Goal: Task Accomplishment & Management: Manage account settings

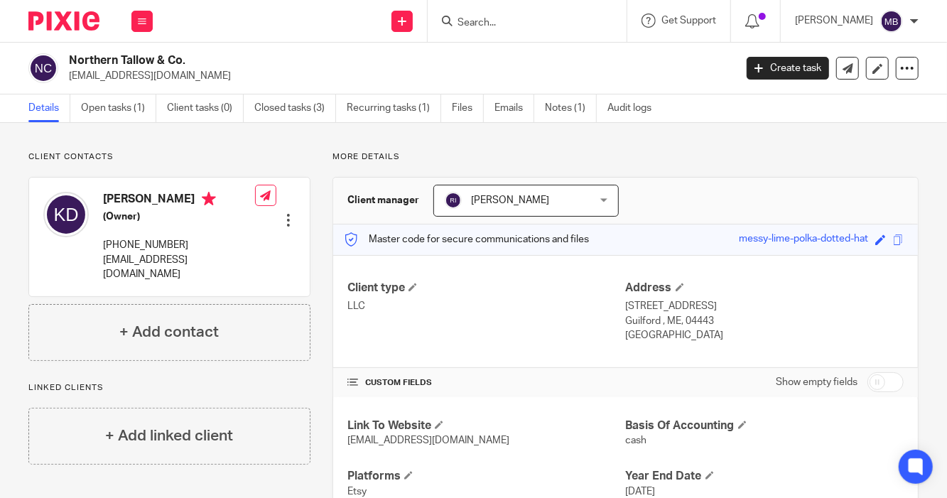
click at [466, 20] on input "Search" at bounding box center [520, 23] width 128 height 13
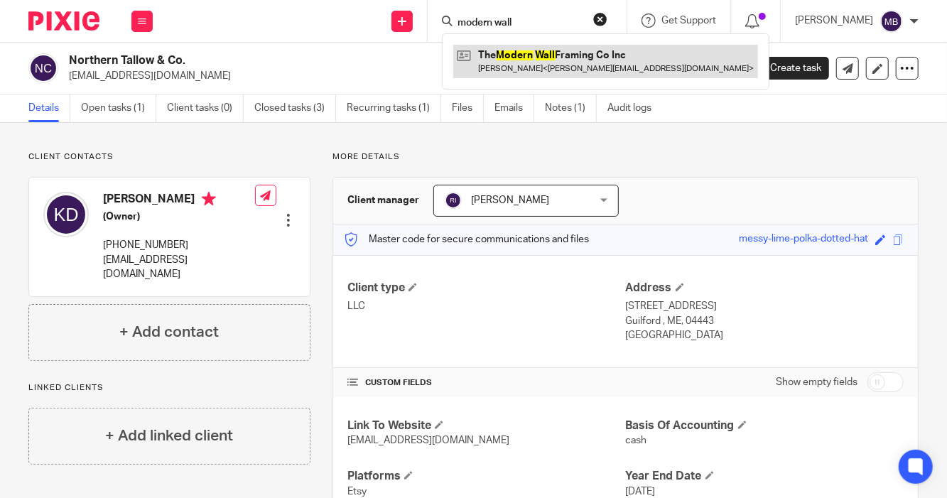
type input "modern wall"
click at [494, 63] on link at bounding box center [605, 61] width 305 height 33
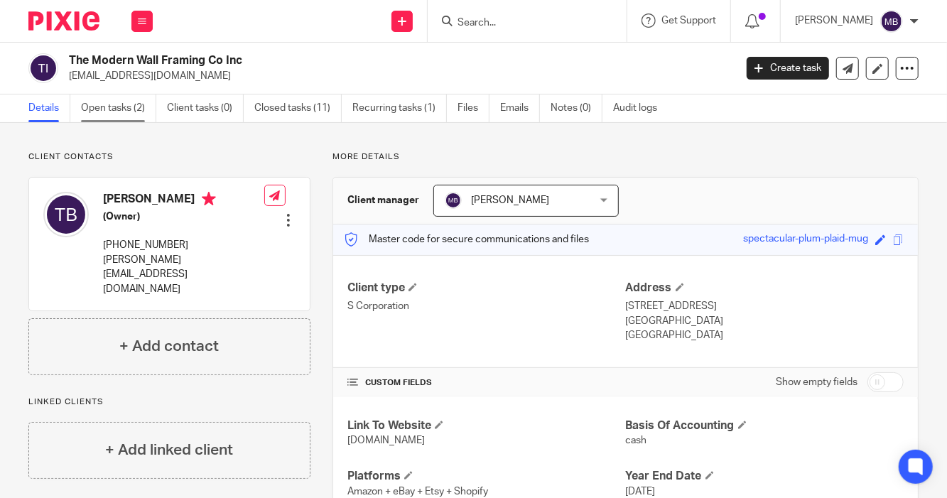
click at [124, 112] on link "Open tasks (2)" at bounding box center [118, 108] width 75 height 28
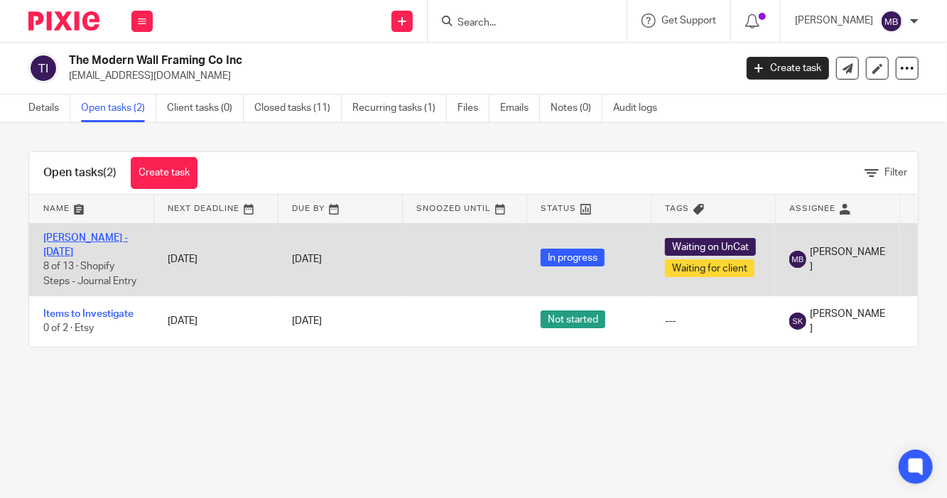
click at [84, 237] on link "[PERSON_NAME] - [DATE]" at bounding box center [85, 245] width 85 height 24
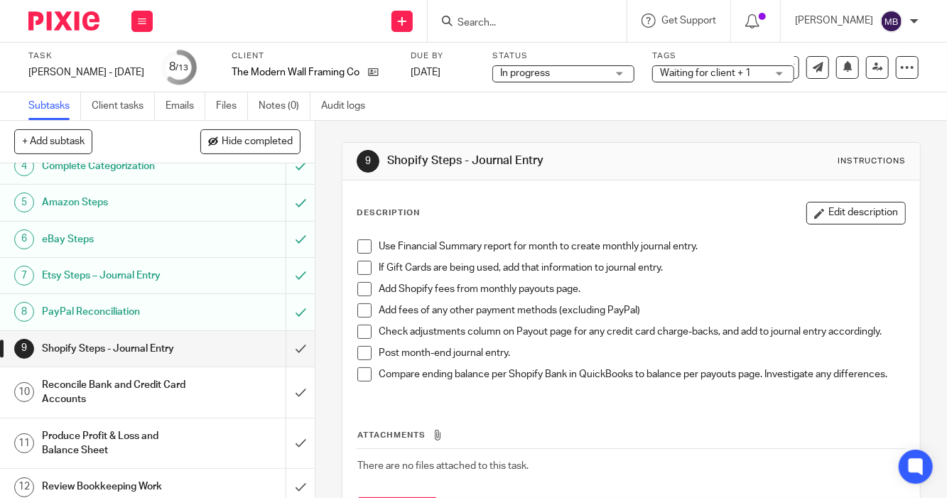
scroll to position [163, 0]
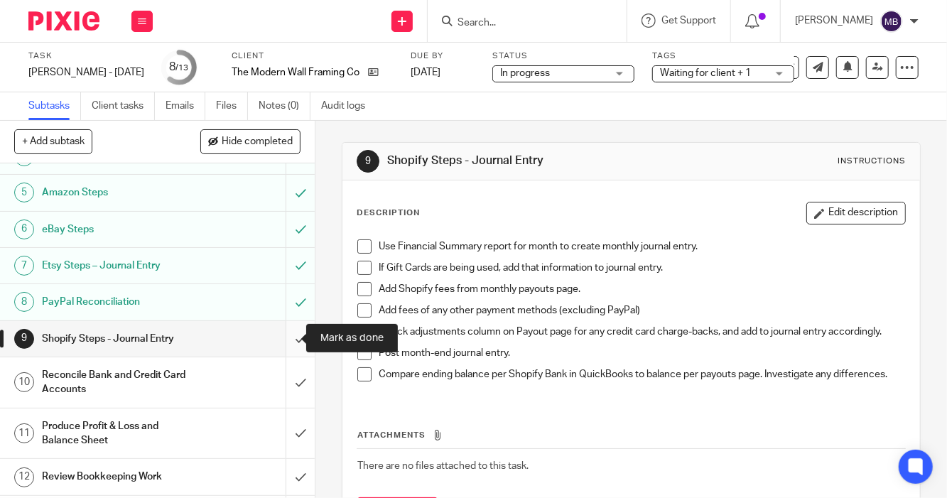
click at [286, 337] on input "submit" at bounding box center [157, 339] width 315 height 36
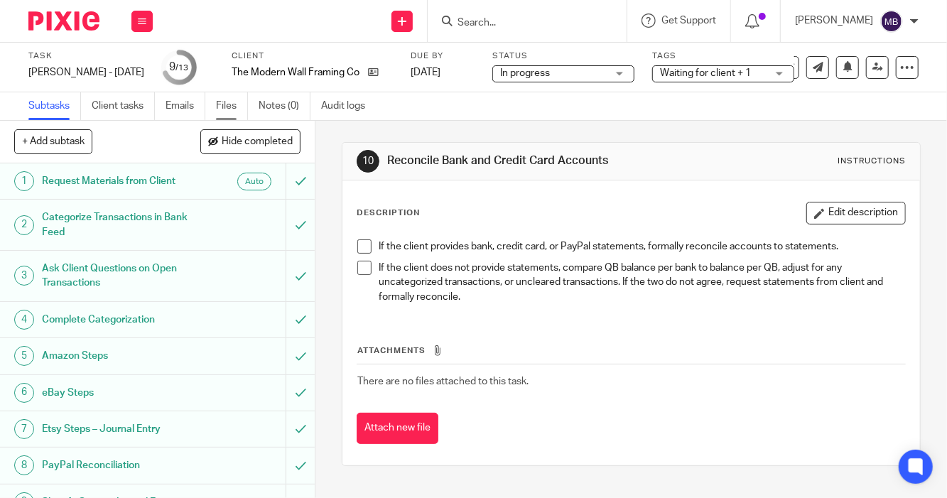
click at [242, 113] on link "Files" at bounding box center [232, 106] width 32 height 28
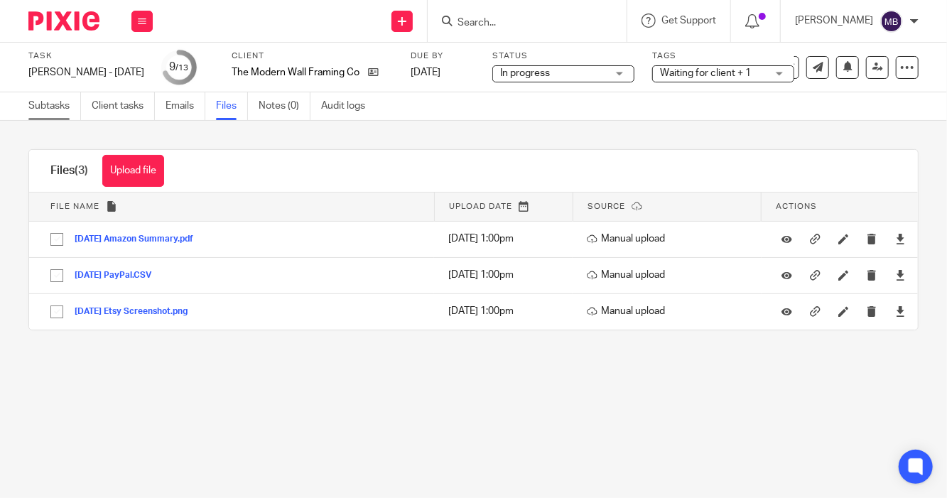
click at [51, 106] on link "Subtasks" at bounding box center [54, 106] width 53 height 28
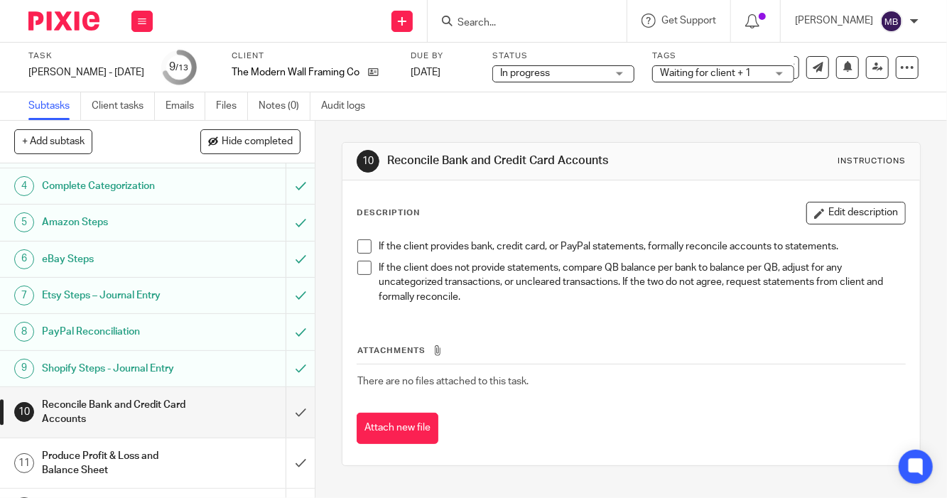
scroll to position [196, 0]
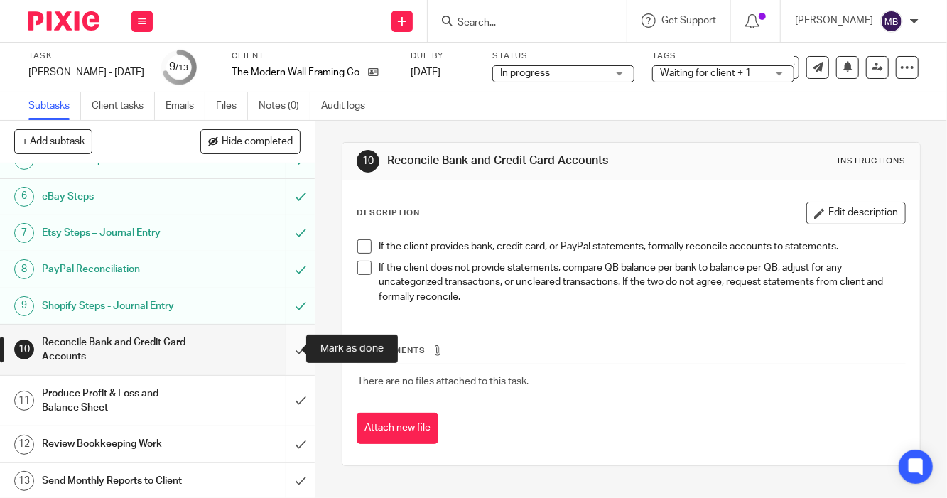
click at [282, 347] on input "submit" at bounding box center [157, 350] width 315 height 50
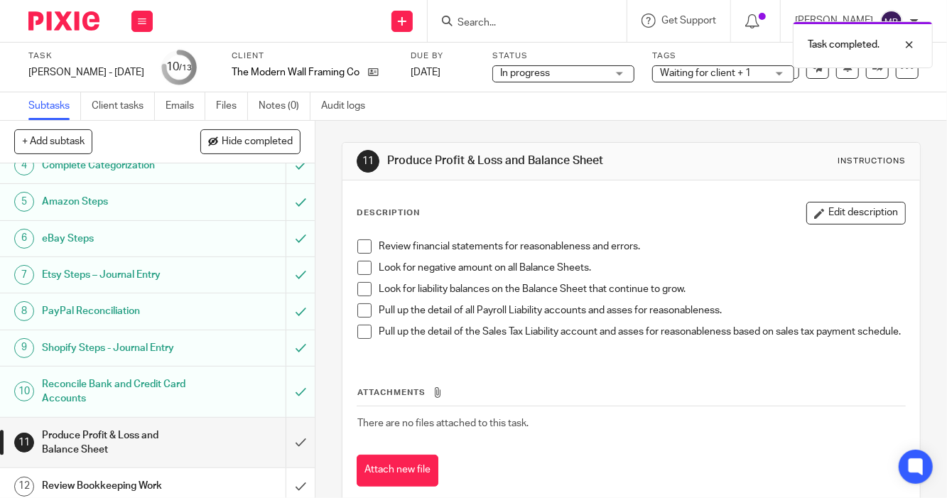
scroll to position [196, 0]
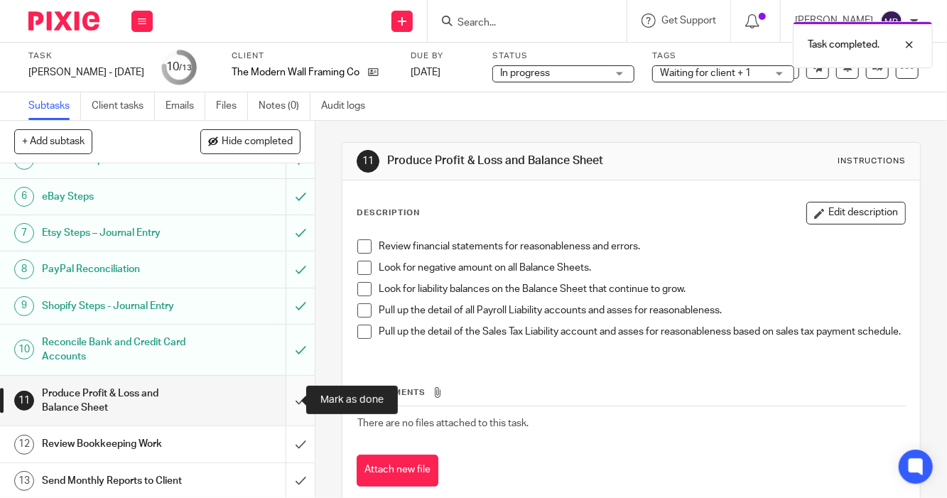
click at [285, 401] on input "submit" at bounding box center [157, 401] width 315 height 50
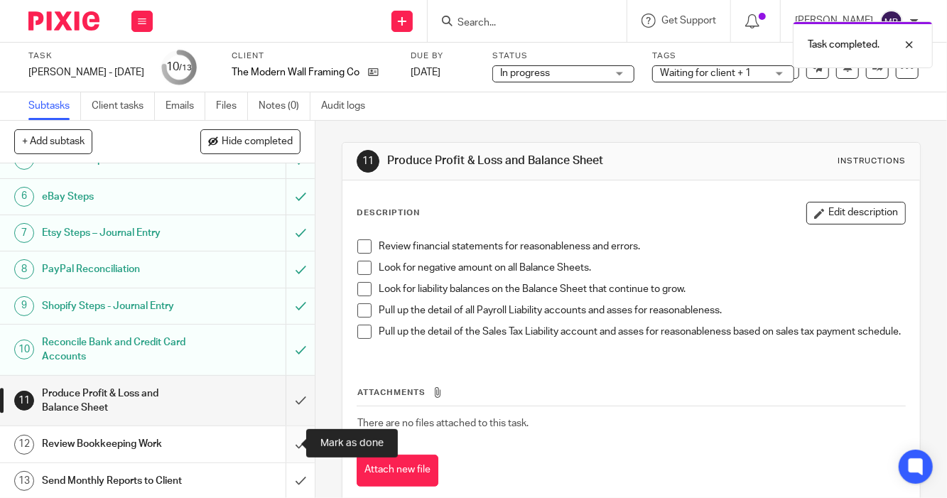
click at [286, 444] on input "submit" at bounding box center [157, 444] width 315 height 36
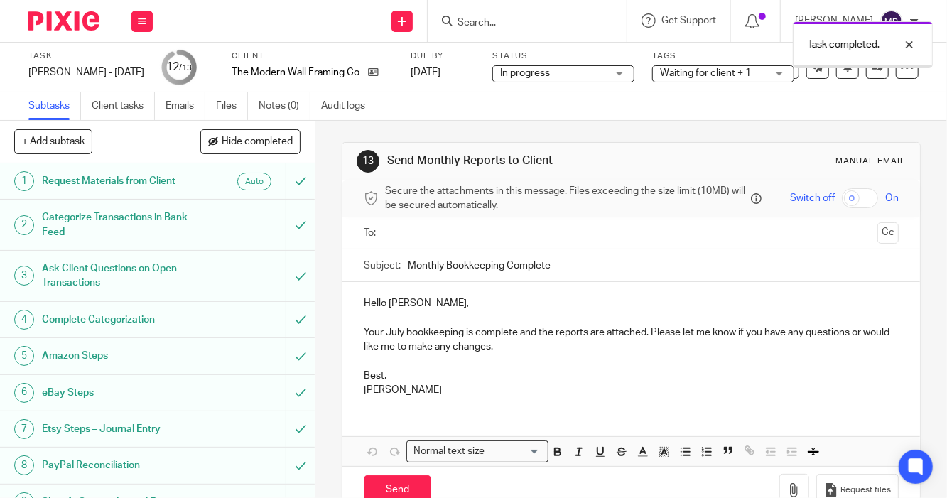
click at [847, 196] on input "checkbox" at bounding box center [860, 198] width 36 height 20
checkbox input "true"
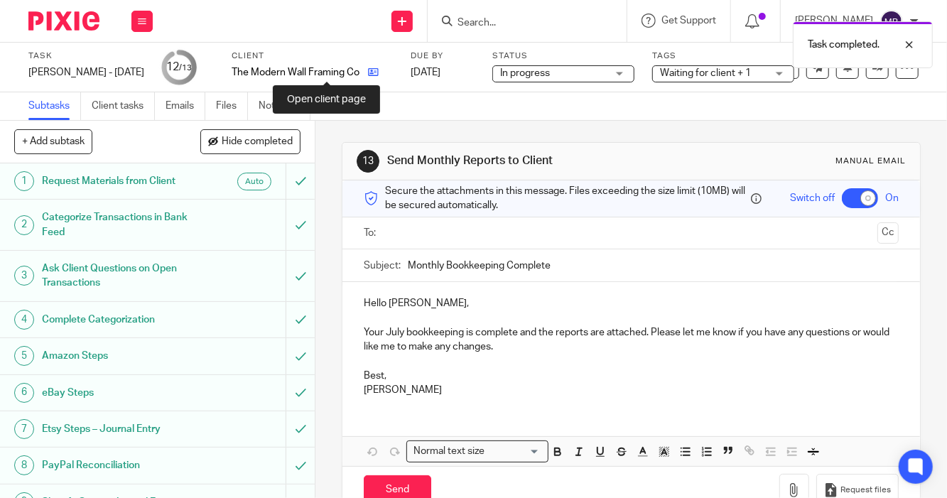
click at [368, 75] on icon at bounding box center [373, 72] width 11 height 11
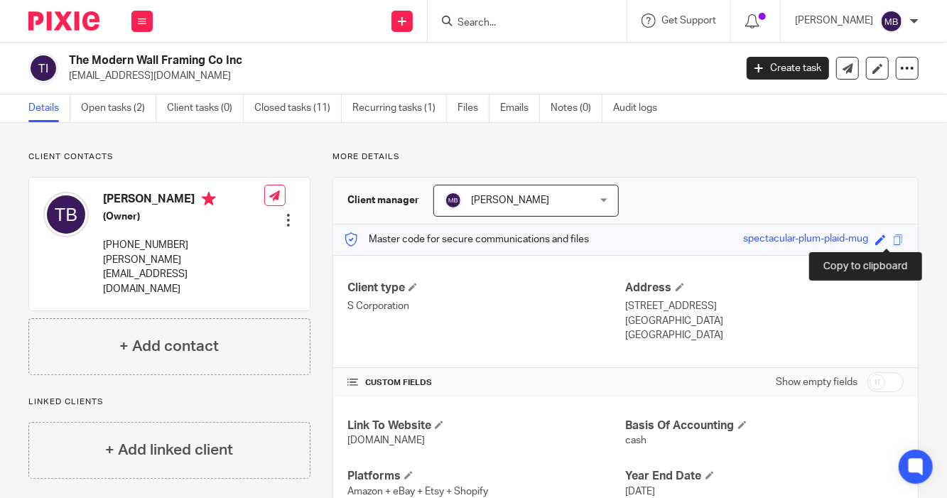
click at [893, 238] on span at bounding box center [898, 239] width 11 height 11
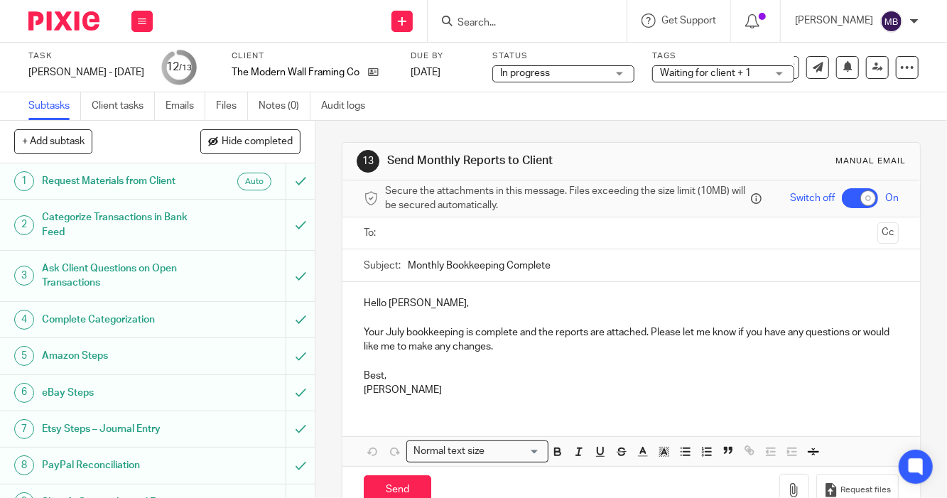
click at [550, 245] on ul at bounding box center [631, 233] width 491 height 23
click at [506, 233] on input "text" at bounding box center [630, 233] width 481 height 16
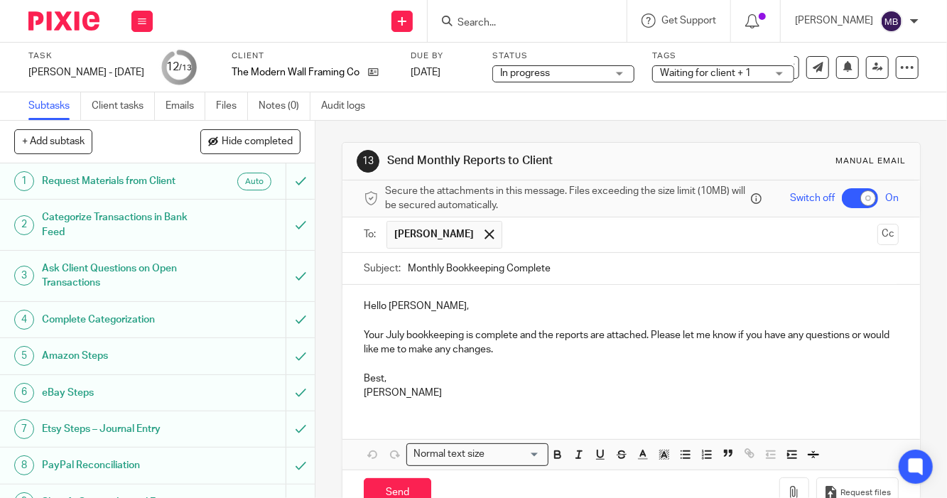
click at [513, 340] on p "Your July bookkeeping is complete and the reports are attached. Please let me k…" at bounding box center [631, 342] width 535 height 29
click at [652, 337] on p "Your July bookkeeping is complete, and the reports are attached. Please let me …" at bounding box center [631, 342] width 535 height 29
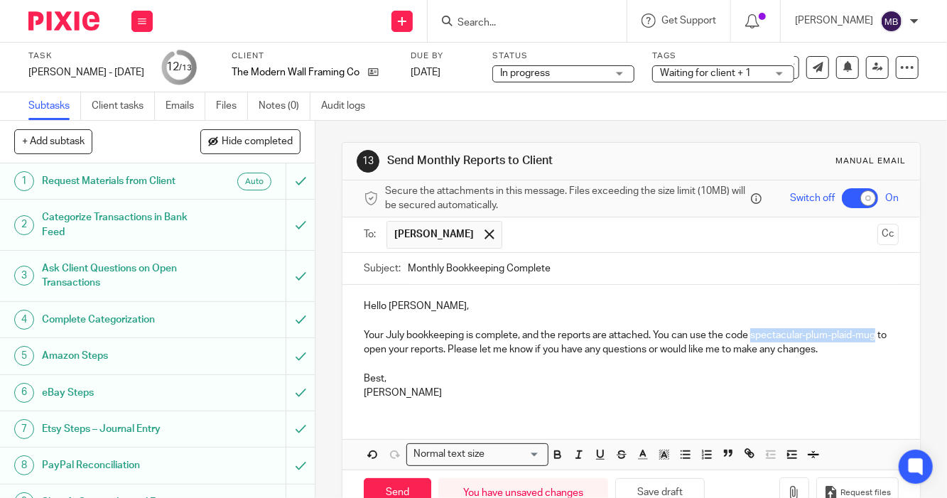
drag, startPoint x: 749, startPoint y: 342, endPoint x: 379, endPoint y: 350, distance: 369.5
click at [379, 350] on p "Your July bookkeeping is complete, and the reports are attached. You can use th…" at bounding box center [631, 342] width 535 height 29
click at [555, 458] on icon "button" at bounding box center [558, 457] width 6 height 4
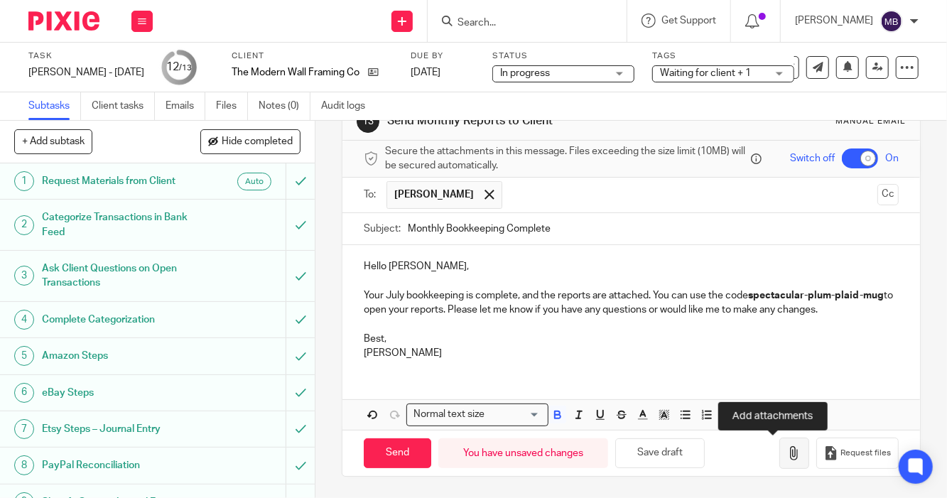
click at [779, 464] on button "button" at bounding box center [794, 454] width 30 height 32
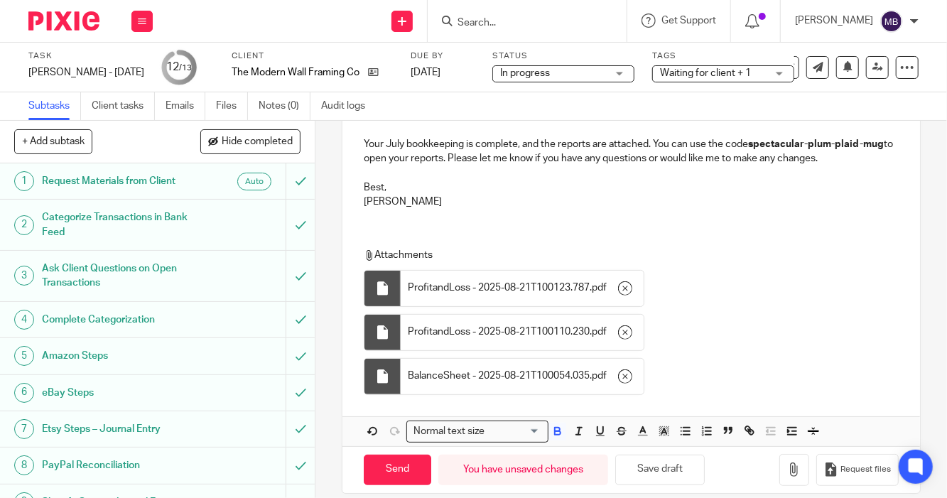
scroll to position [211, 0]
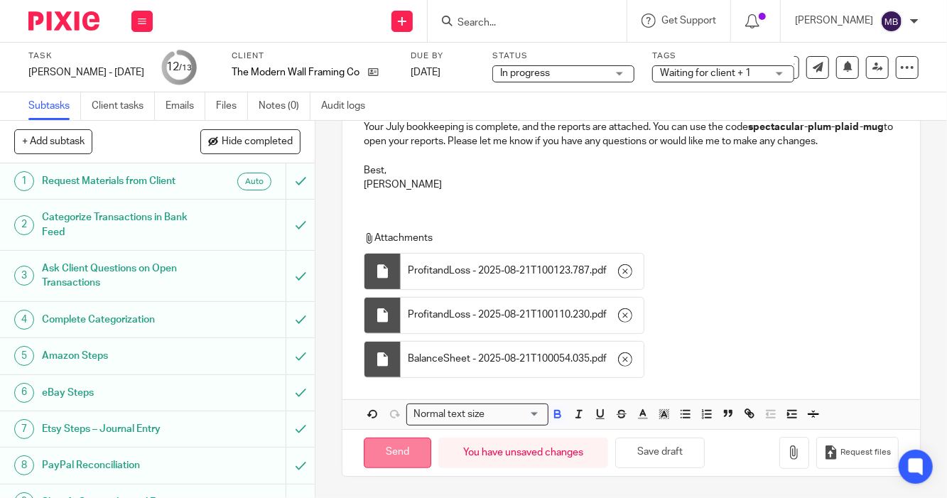
click at [397, 458] on input "Send" at bounding box center [397, 453] width 67 height 31
type input "Sent"
click at [503, 13] on form at bounding box center [531, 21] width 151 height 18
click at [479, 28] on input "Search" at bounding box center [520, 23] width 128 height 13
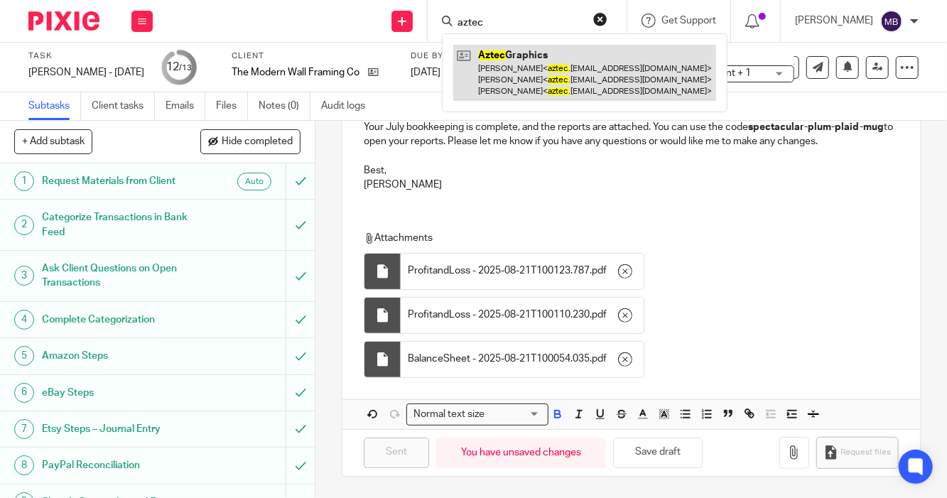
type input "aztec"
click at [486, 47] on link at bounding box center [584, 73] width 263 height 56
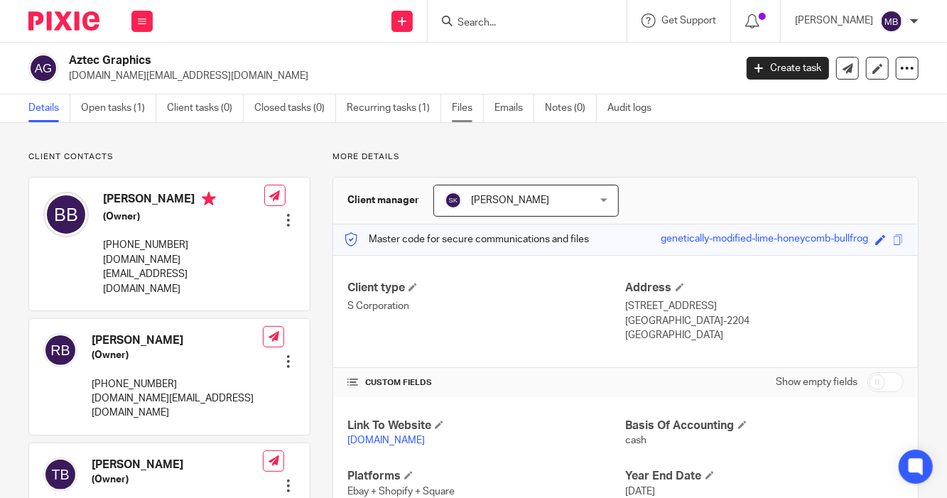
click at [468, 106] on link "Files" at bounding box center [468, 108] width 32 height 28
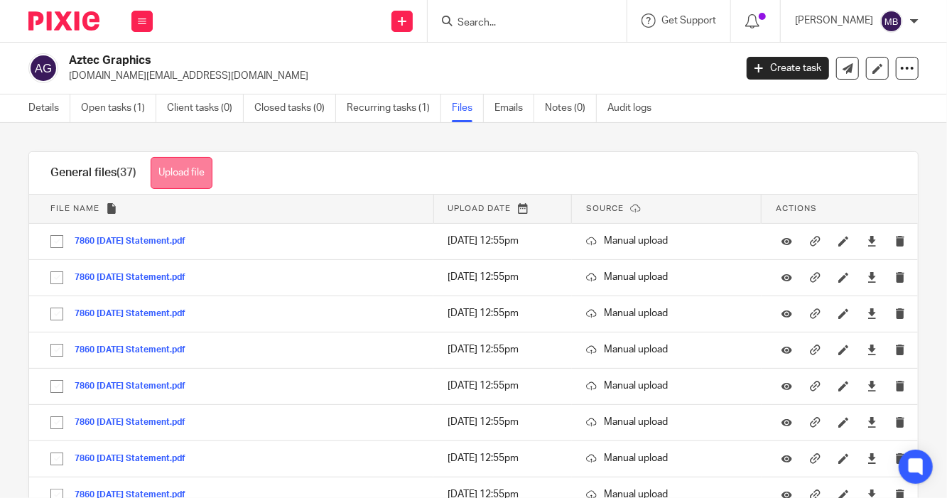
click at [191, 171] on button "Upload file" at bounding box center [182, 173] width 62 height 32
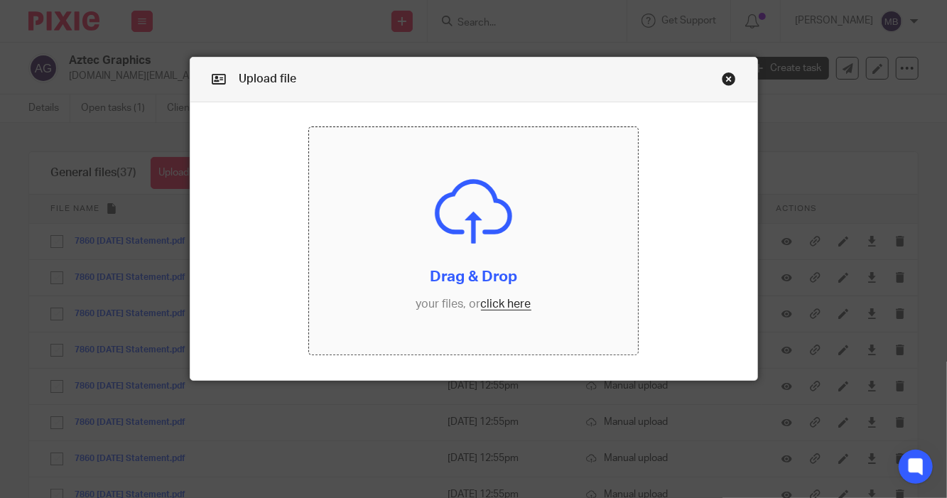
click at [461, 223] on input "file" at bounding box center [474, 240] width 330 height 227
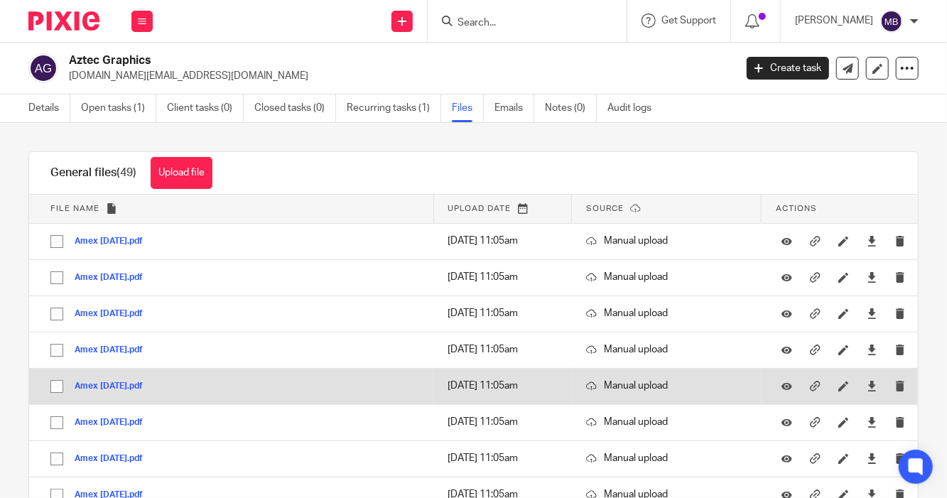
click at [114, 380] on div "Amex [DATE].pdf" at bounding box center [114, 386] width 79 height 14
click at [109, 384] on button "Amex 3-2-24.pdf" at bounding box center [114, 387] width 79 height 10
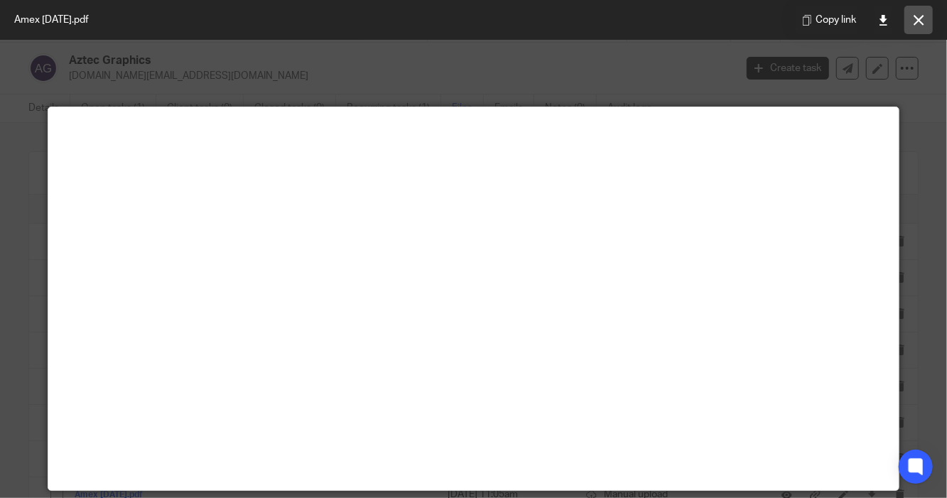
click at [917, 22] on icon at bounding box center [919, 20] width 11 height 11
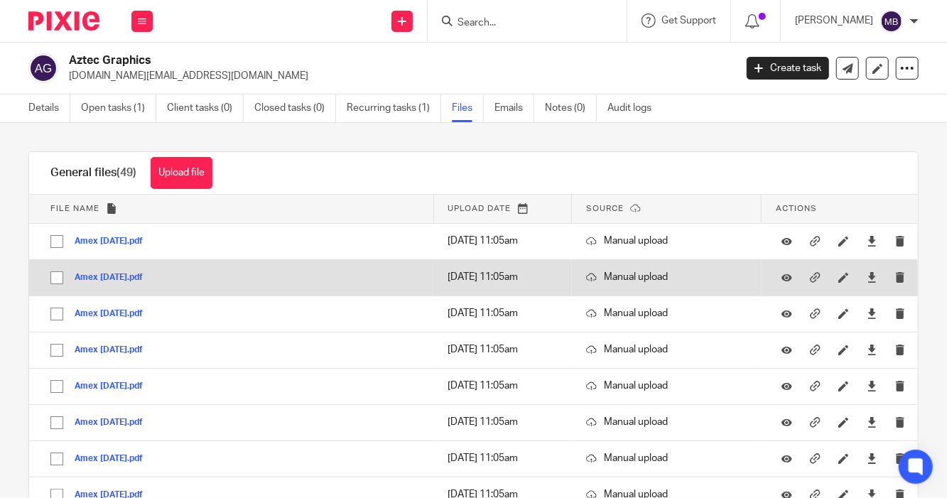
click at [107, 279] on button "Amex 1-2-24.pdf" at bounding box center [114, 278] width 79 height 10
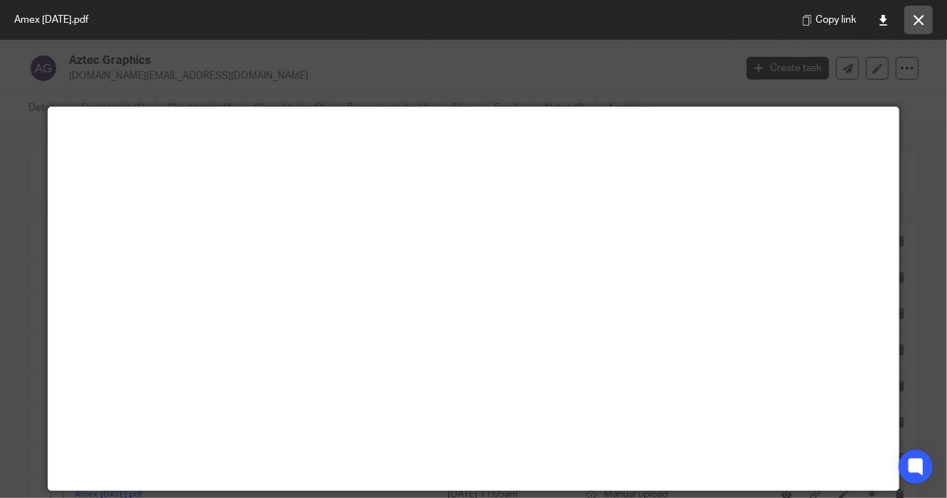
click at [910, 22] on button at bounding box center [918, 20] width 28 height 28
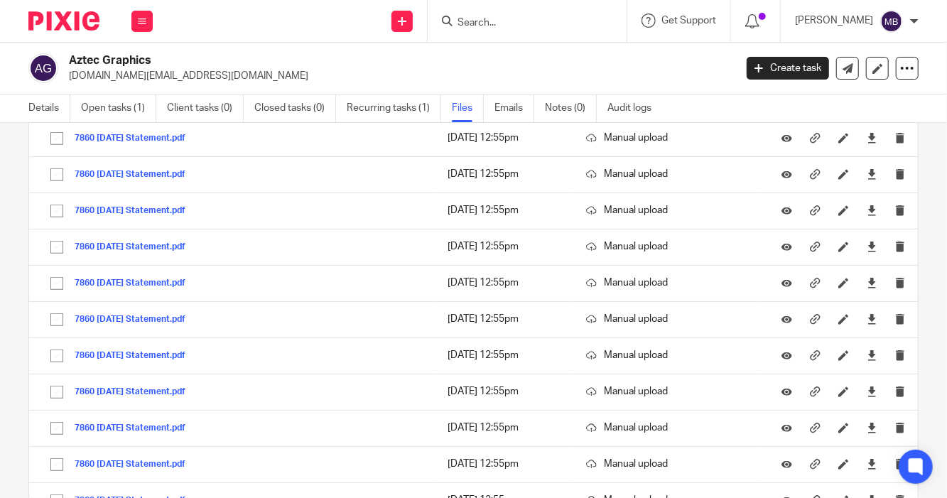
scroll to position [499, 0]
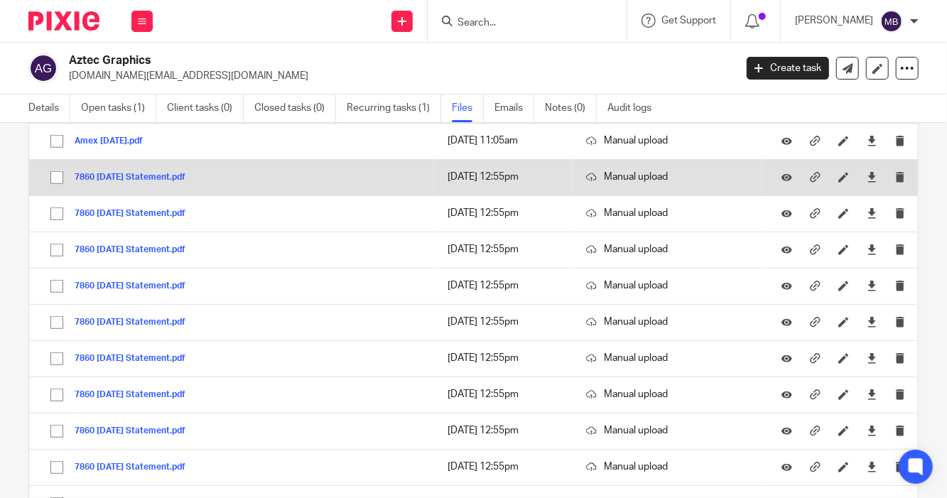
click at [118, 178] on button "7860 [DATE] Statement.pdf" at bounding box center [135, 178] width 121 height 10
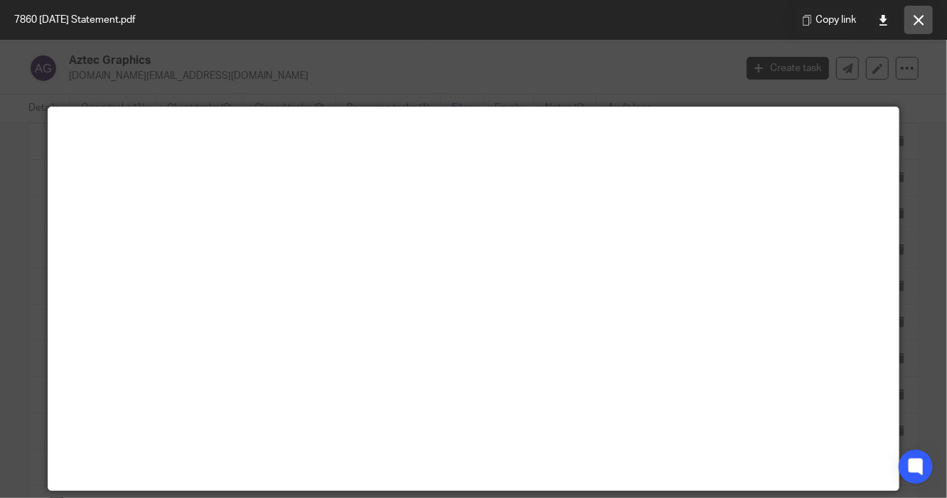
click at [924, 22] on icon at bounding box center [919, 20] width 11 height 11
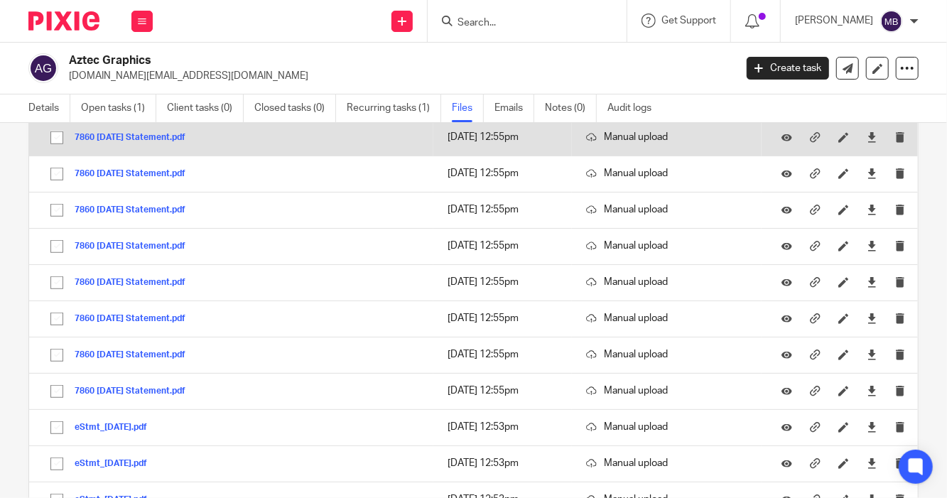
scroll to position [688, 0]
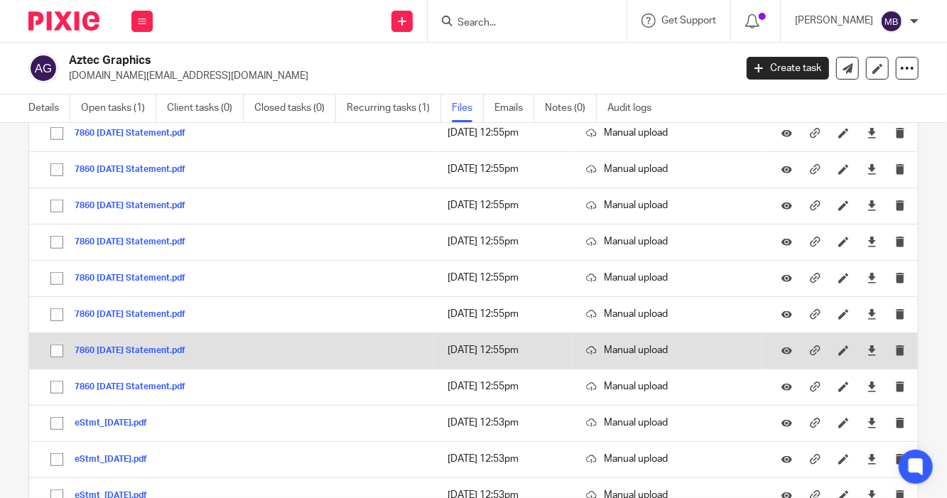
click at [117, 355] on div "7860 [DATE] Statement.pdf" at bounding box center [135, 350] width 121 height 14
click at [111, 348] on button "7860 [DATE] Statement.pdf" at bounding box center [135, 351] width 121 height 10
